Goal: Task Accomplishment & Management: Manage account settings

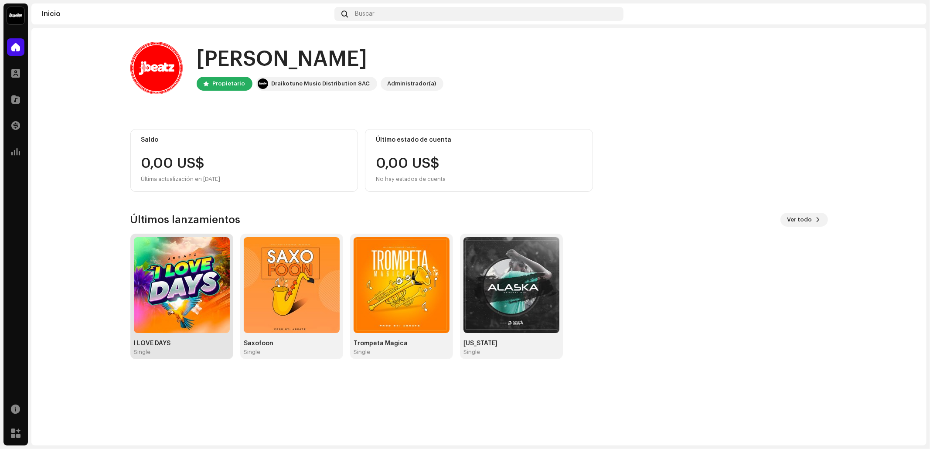
click at [220, 347] on div "I LOVE DAYS Single" at bounding box center [182, 348] width 96 height 16
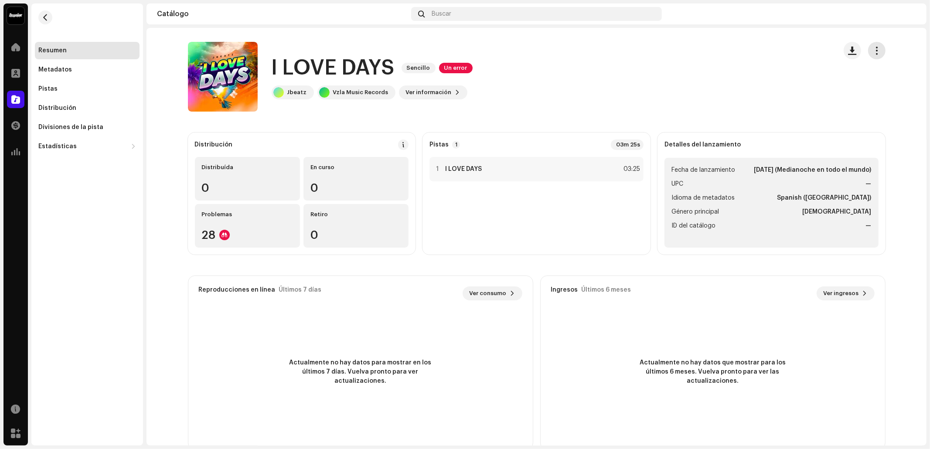
click at [875, 51] on span "button" at bounding box center [876, 50] width 8 height 7
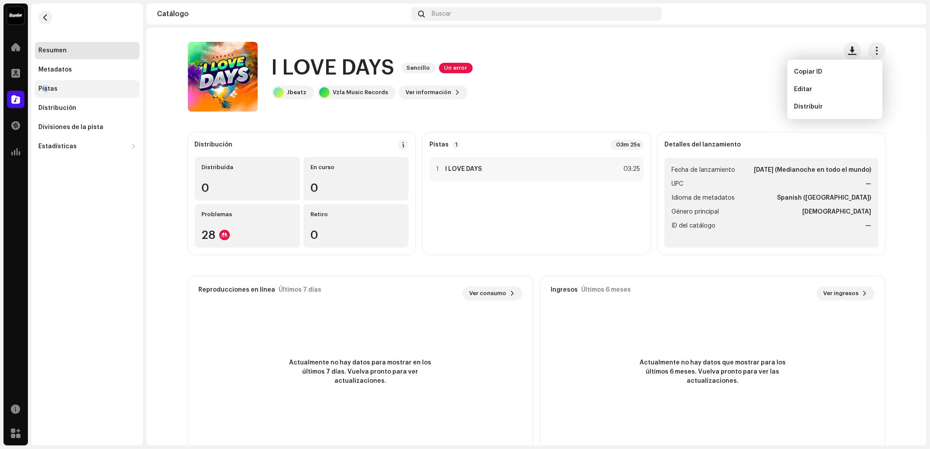
click at [44, 81] on div "Pistas" at bounding box center [87, 88] width 105 height 17
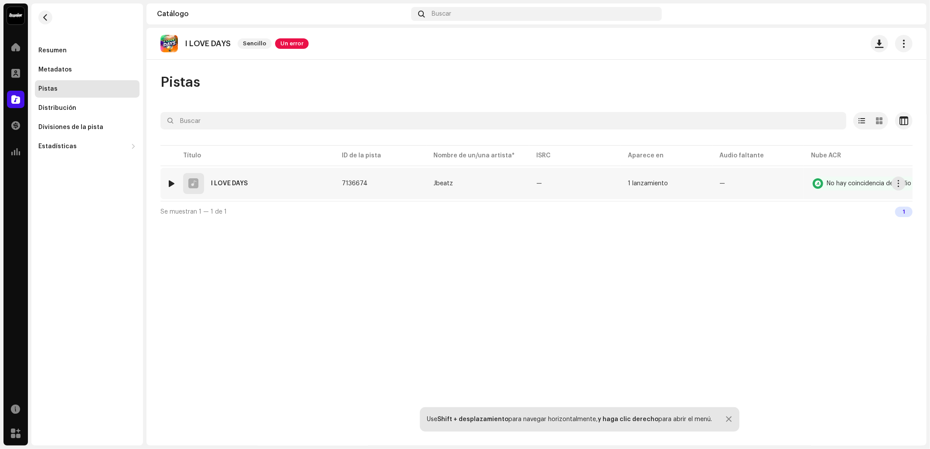
click at [892, 179] on re-m-actions-button at bounding box center [899, 184] width 14 height 14
click at [895, 186] on button "button" at bounding box center [899, 184] width 14 height 14
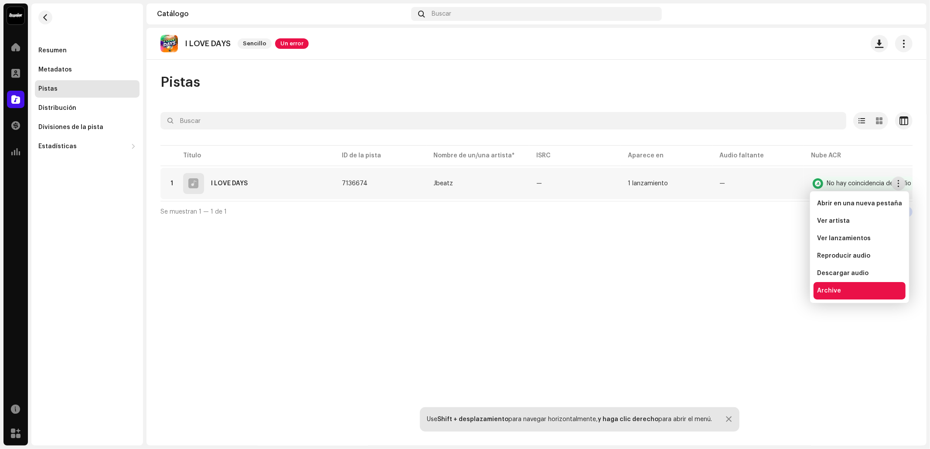
click at [831, 294] on span "Archive" at bounding box center [829, 290] width 24 height 7
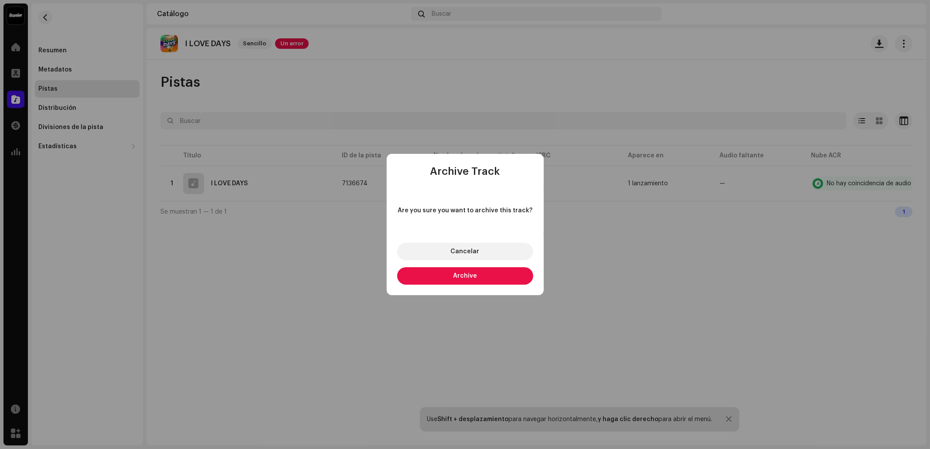
click at [468, 271] on button "Archive" at bounding box center [465, 275] width 136 height 17
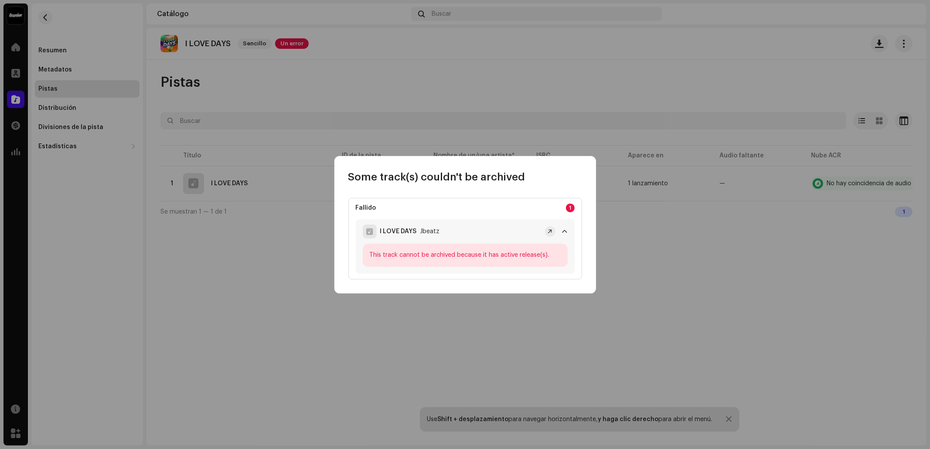
click at [545, 227] on div "I LOVE DAYS [PERSON_NAME]" at bounding box center [459, 232] width 193 height 14
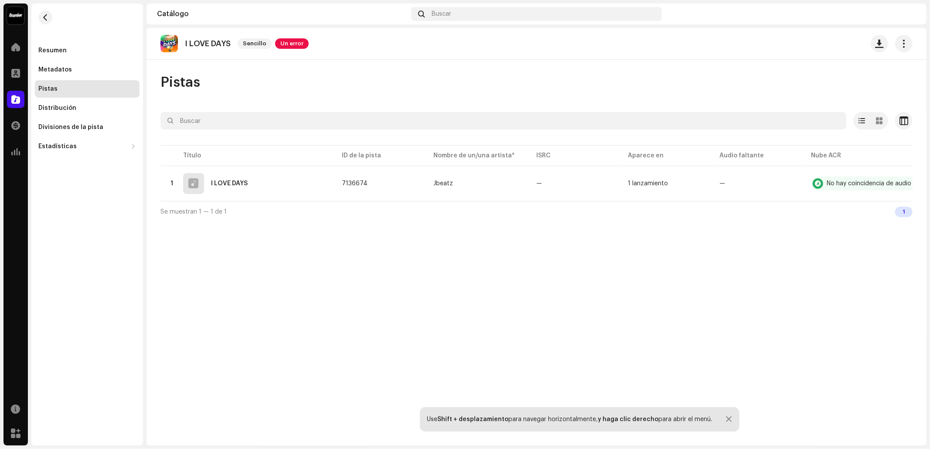
drag, startPoint x: 708, startPoint y: 235, endPoint x: 700, endPoint y: 239, distance: 9.6
click at [707, 236] on div "Some track(s) couldn't be archived Fallido 1 I LOVE DAYS Jbeatz This track cann…" at bounding box center [465, 224] width 930 height 449
click at [87, 51] on div "Resumen" at bounding box center [87, 50] width 98 height 7
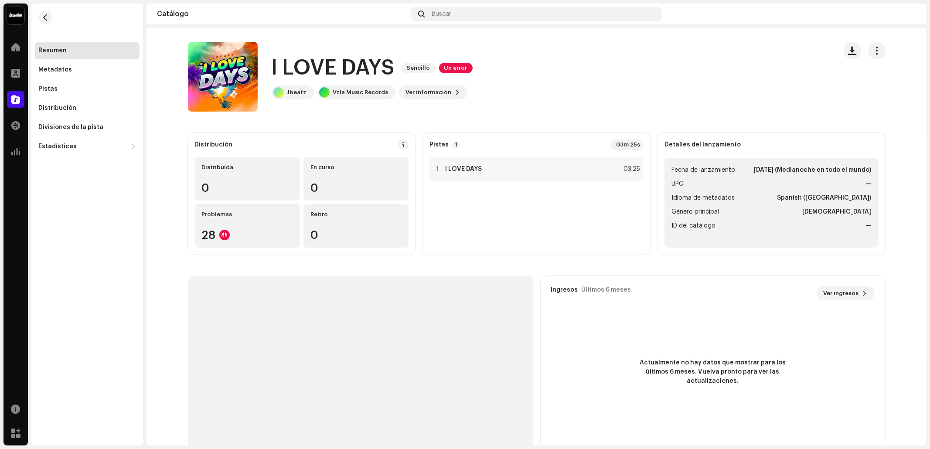
click at [883, 44] on div "I LOVE DAYS Sencillo Un error Jbeatz Vzla Music Records Ver información" at bounding box center [536, 77] width 725 height 70
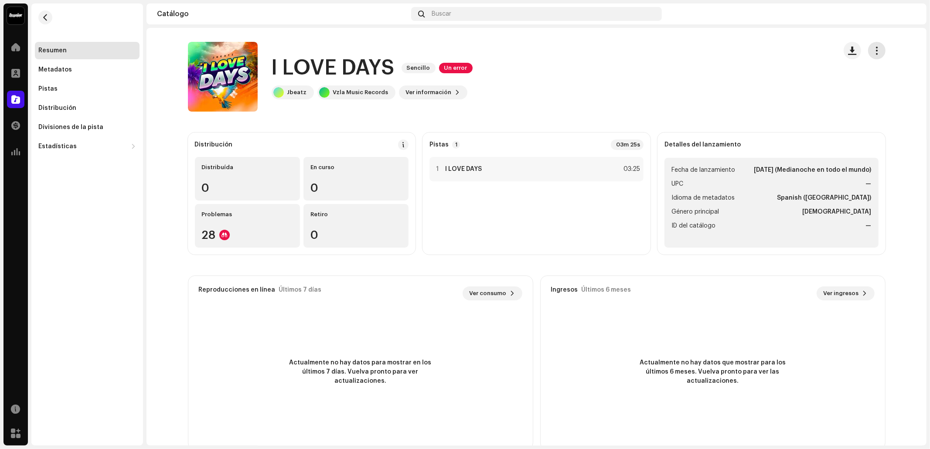
click at [875, 58] on button "button" at bounding box center [876, 50] width 17 height 17
click at [805, 91] on span "Editar" at bounding box center [803, 89] width 18 height 7
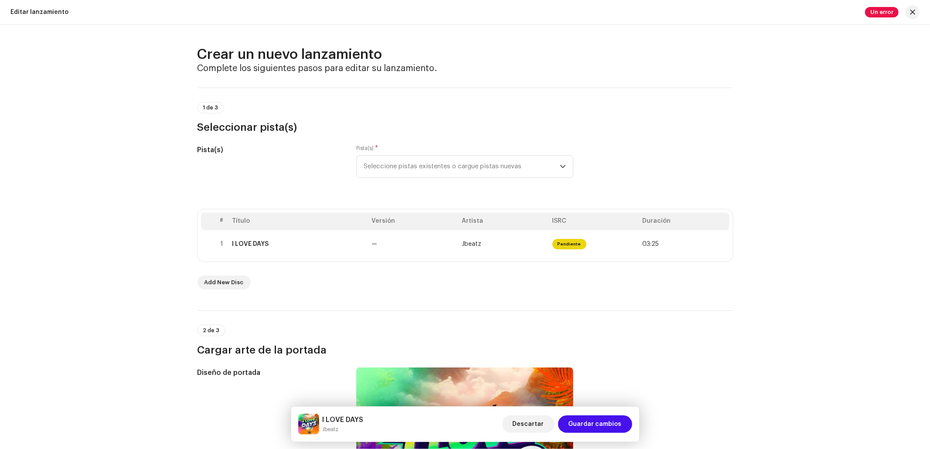
click at [906, 17] on div "Un error" at bounding box center [892, 12] width 54 height 14
click at [901, 12] on div "Un error" at bounding box center [892, 12] width 54 height 14
click at [915, 11] on span "button" at bounding box center [912, 12] width 5 height 7
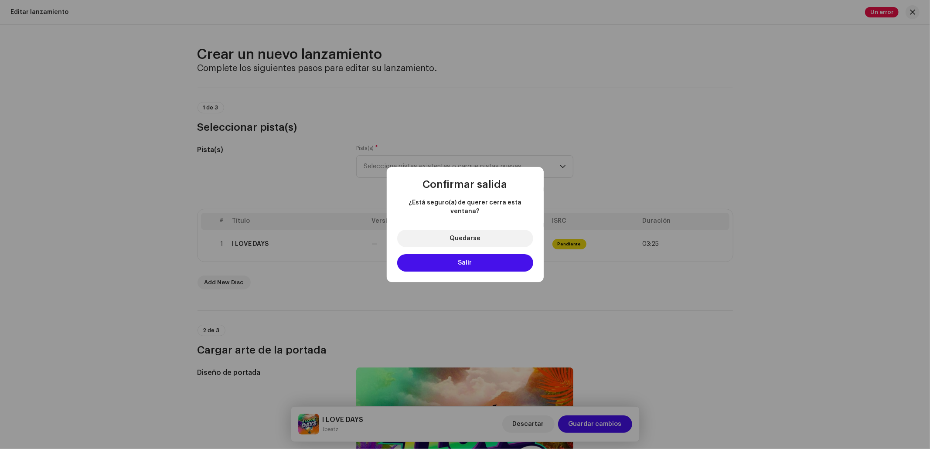
click at [478, 258] on button "Salir" at bounding box center [465, 262] width 136 height 17
